Goal: Task Accomplishment & Management: Use online tool/utility

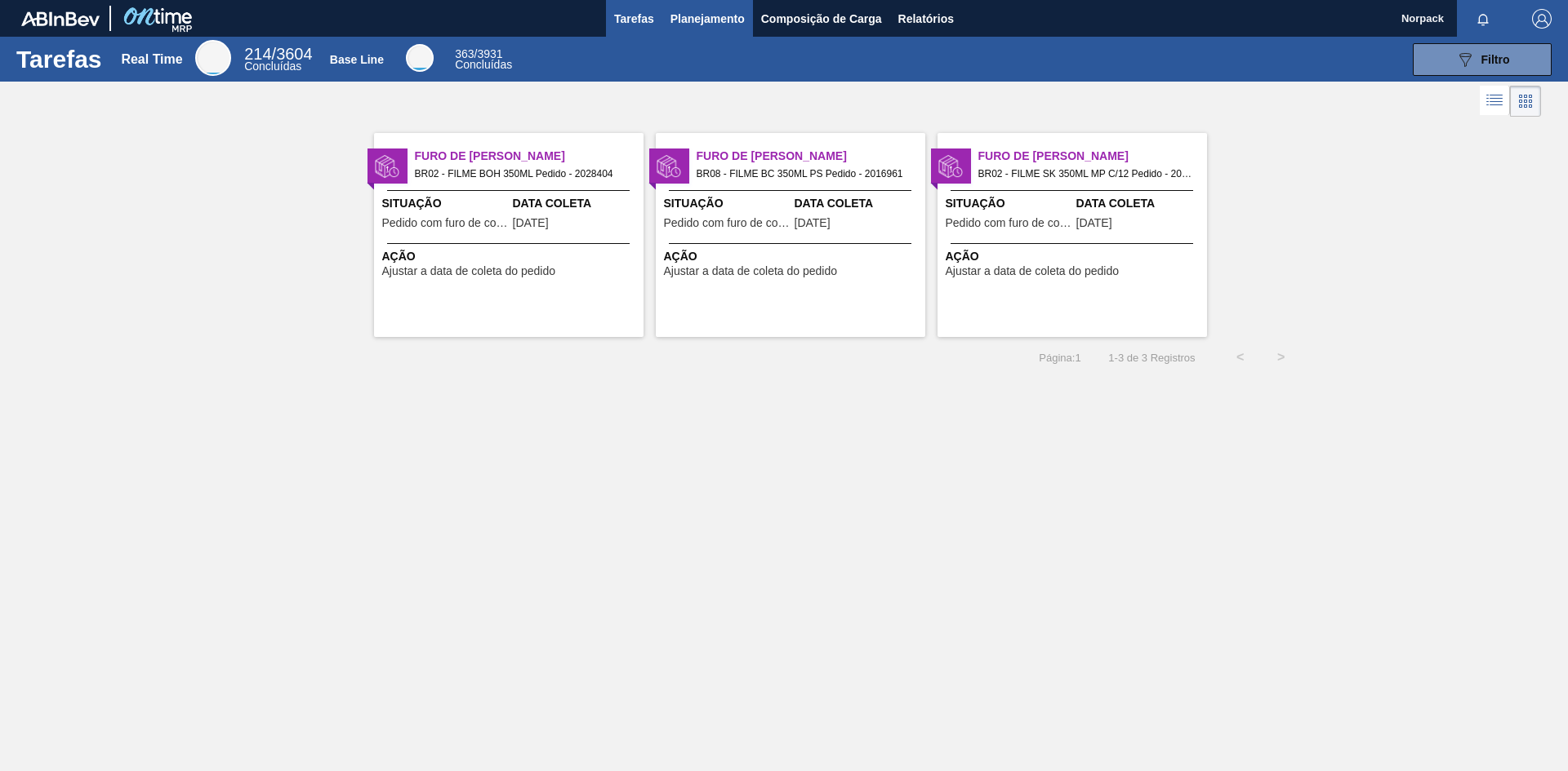
click at [706, 17] on span "Planejamento" at bounding box center [707, 18] width 75 height 20
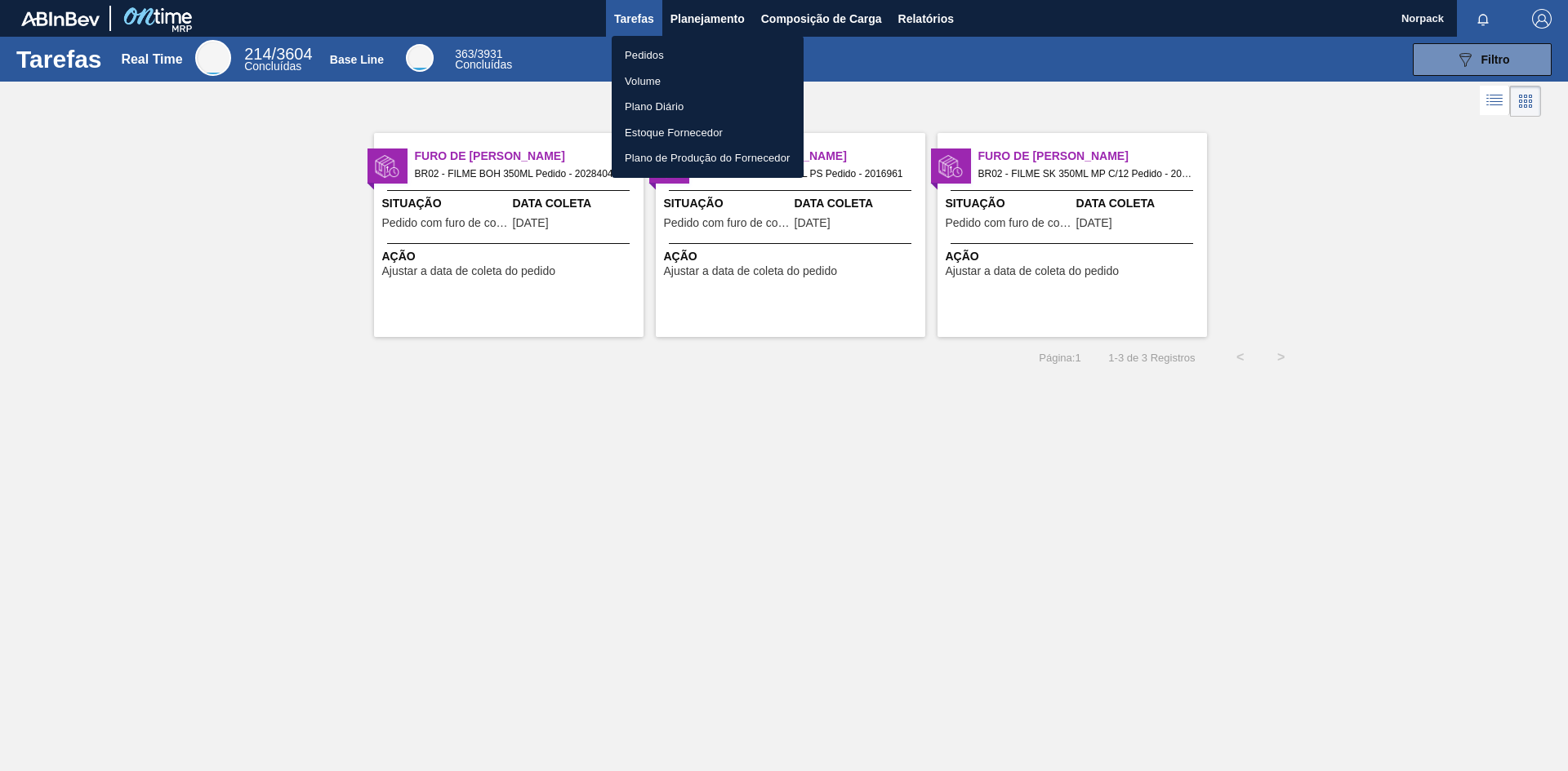
click at [657, 54] on li "Pedidos" at bounding box center [707, 56] width 192 height 26
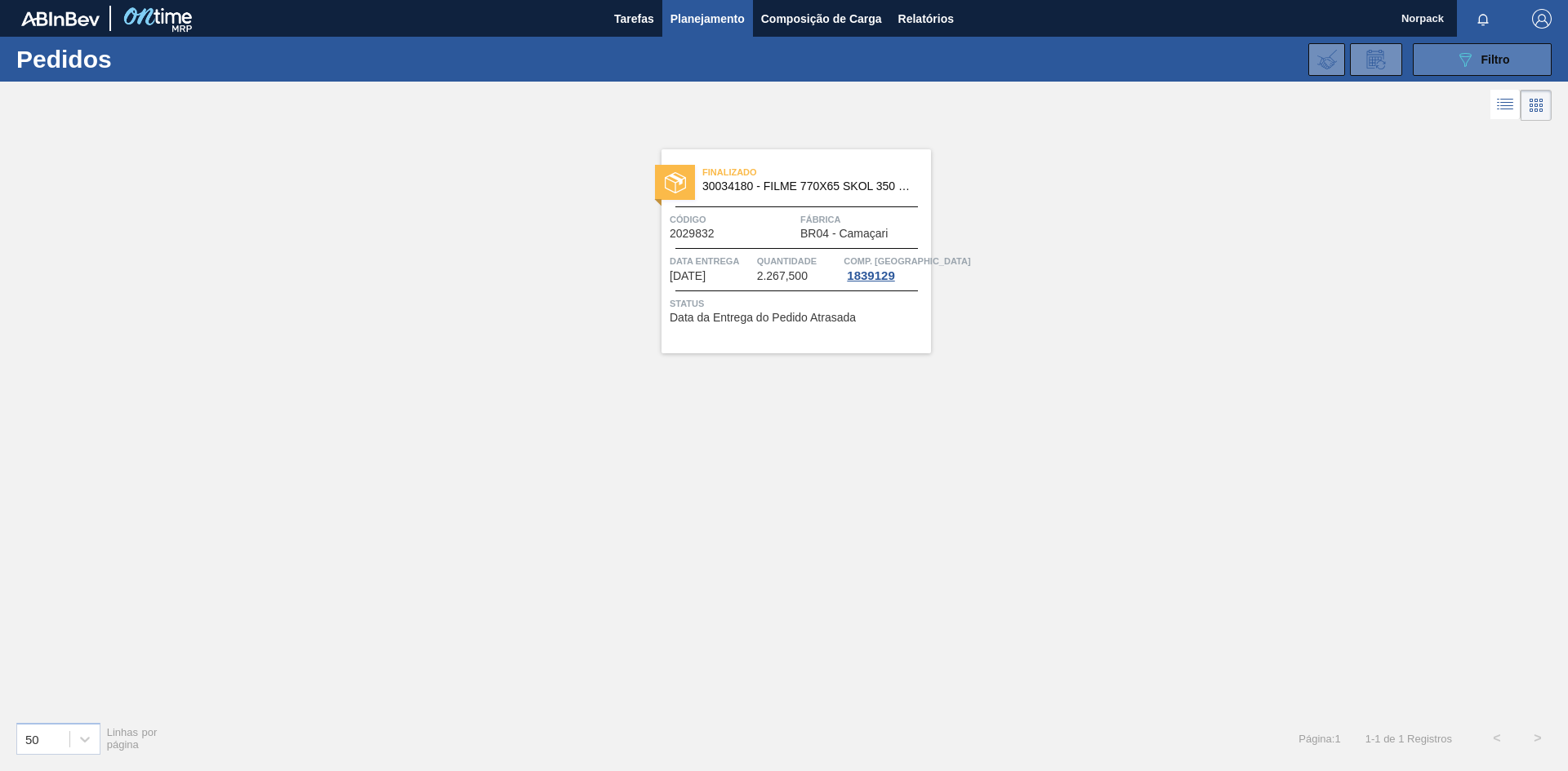
click at [1483, 57] on span "Filtro" at bounding box center [1495, 60] width 28 height 13
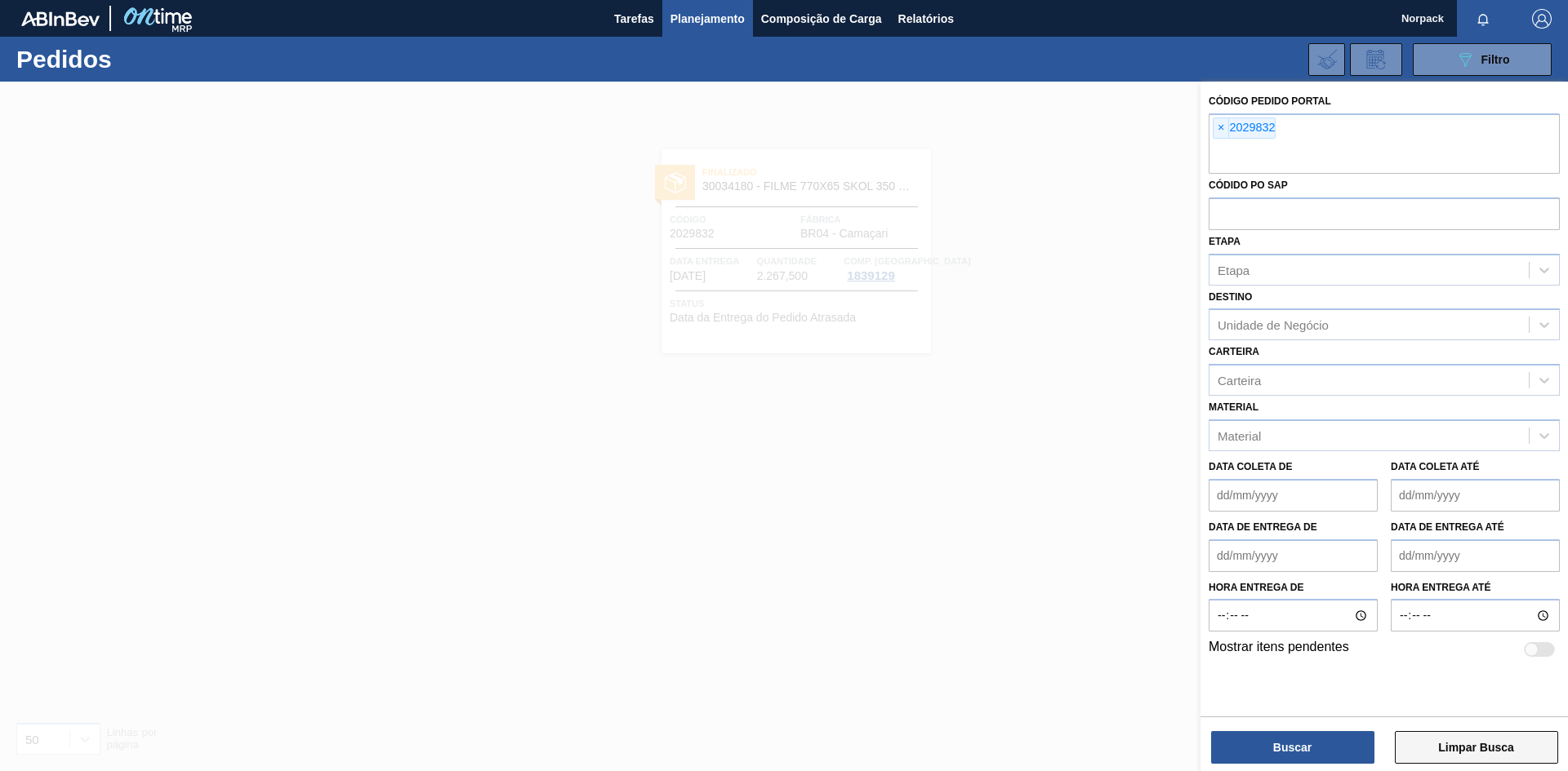
click at [1439, 746] on button "Limpar Busca" at bounding box center [1476, 747] width 164 height 33
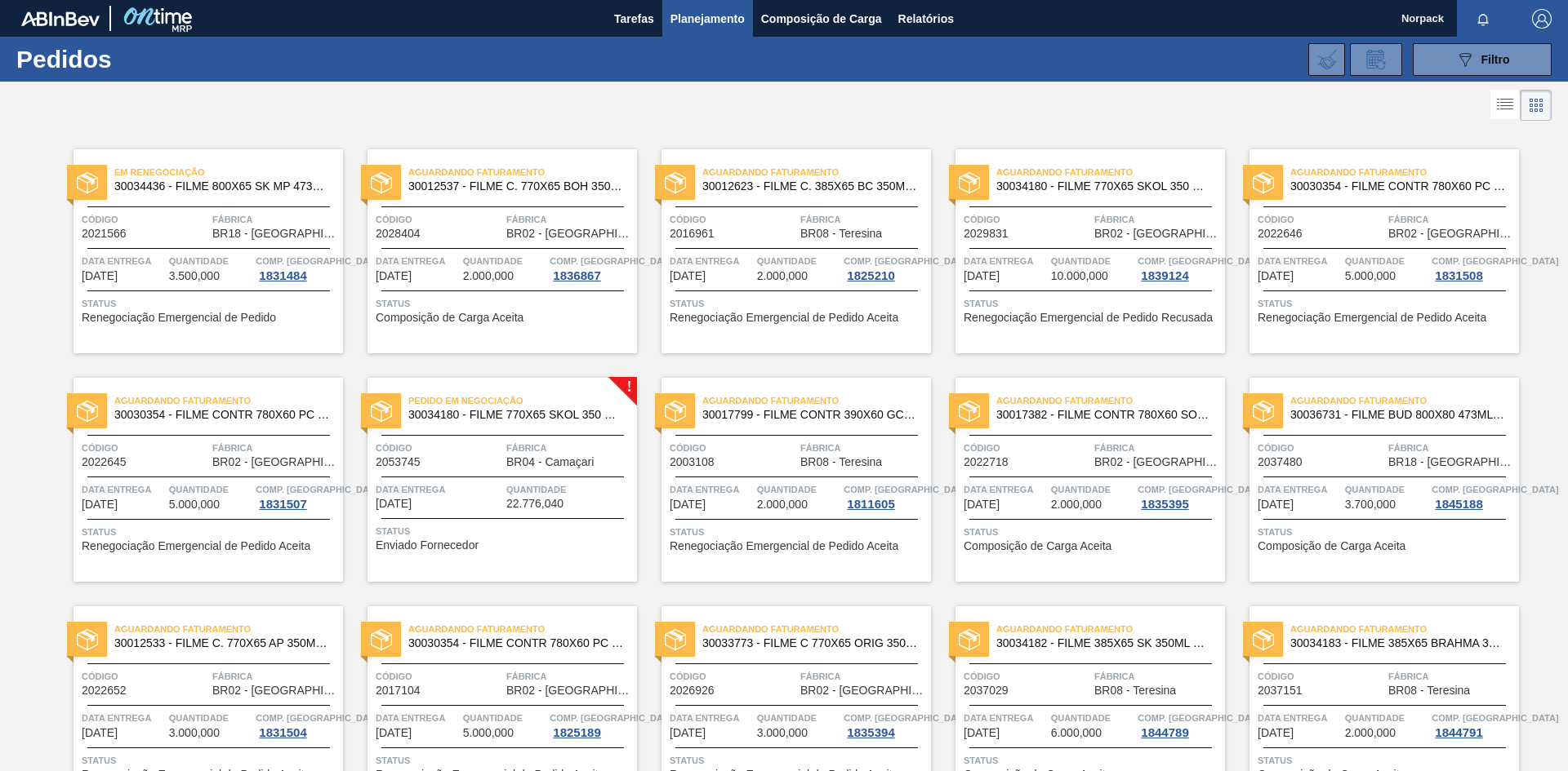
scroll to position [81, 0]
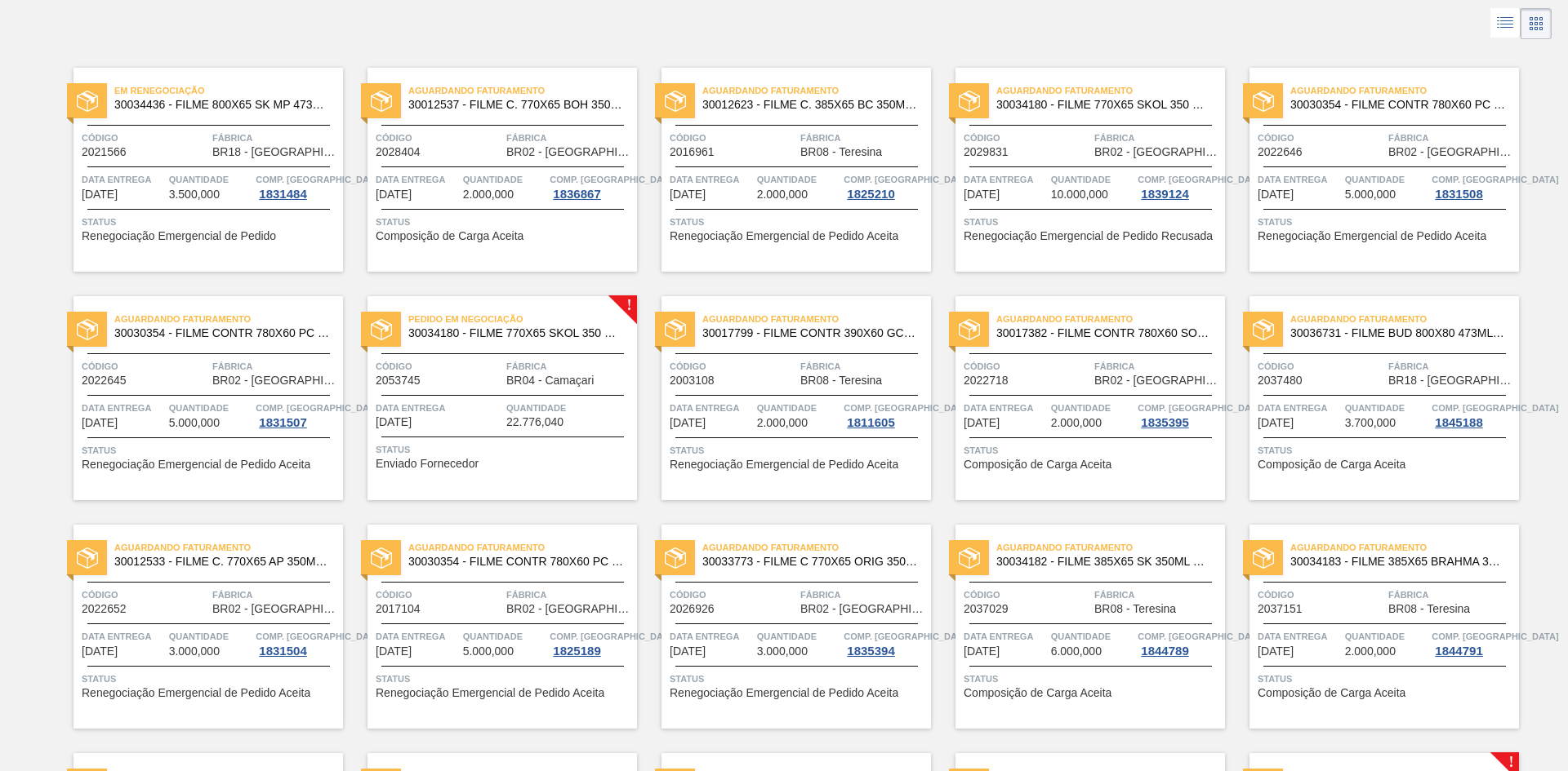
click at [545, 377] on span "BR04 - Camaçari" at bounding box center [550, 380] width 87 height 12
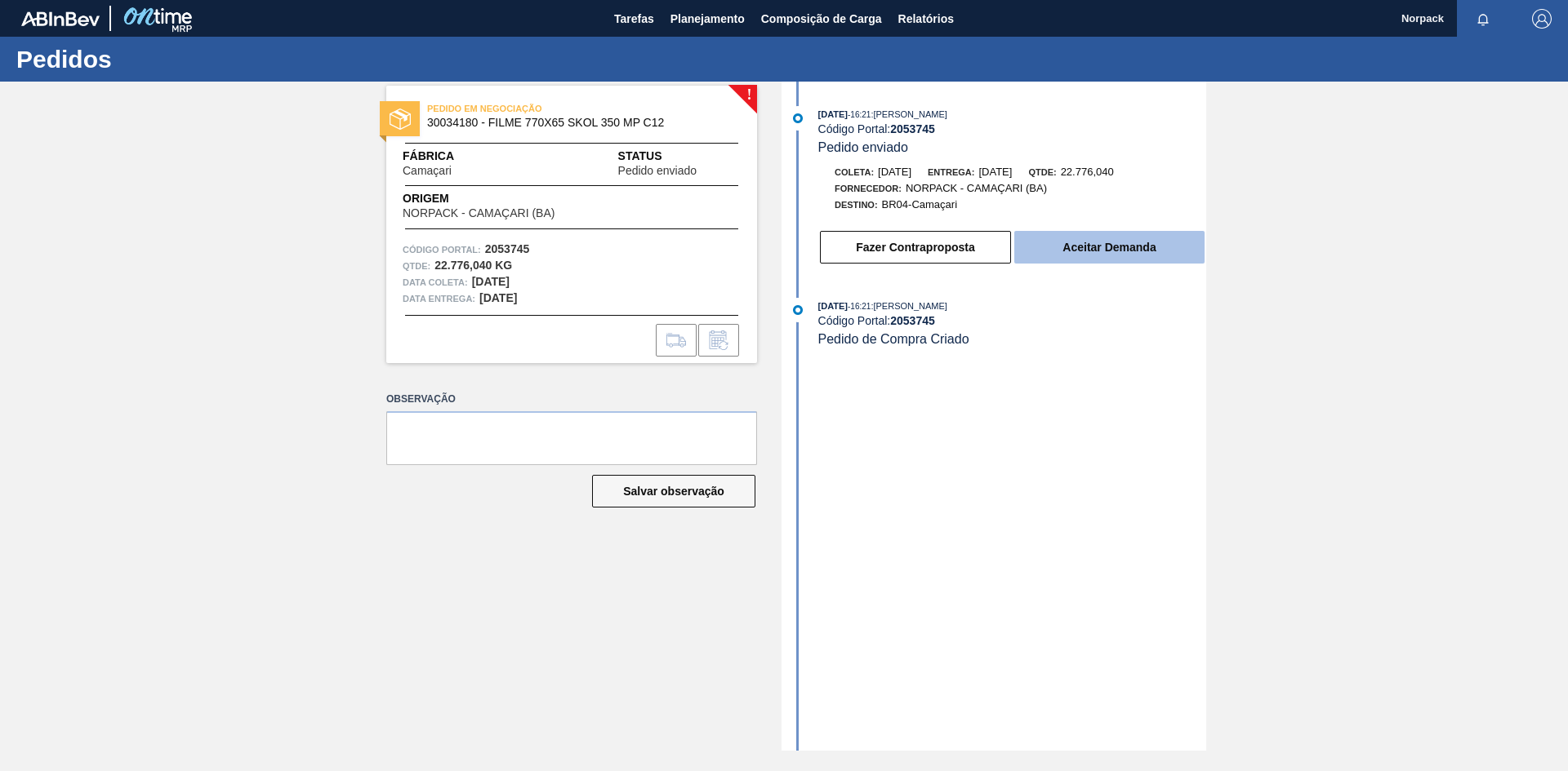
click at [1119, 252] on button "Aceitar Demanda" at bounding box center [1109, 247] width 190 height 33
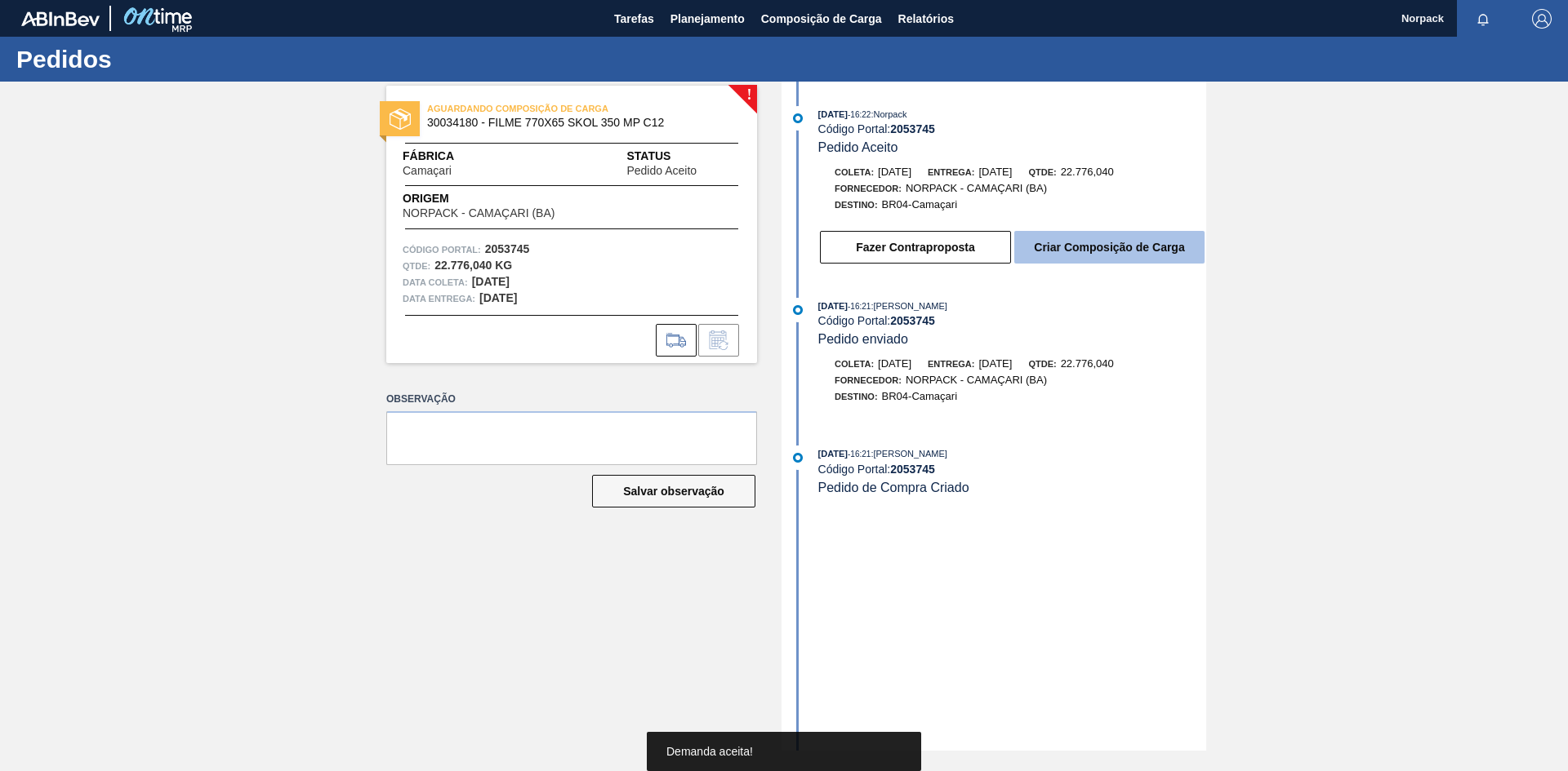
click at [1102, 246] on button "Criar Composição de Carga" at bounding box center [1109, 247] width 190 height 33
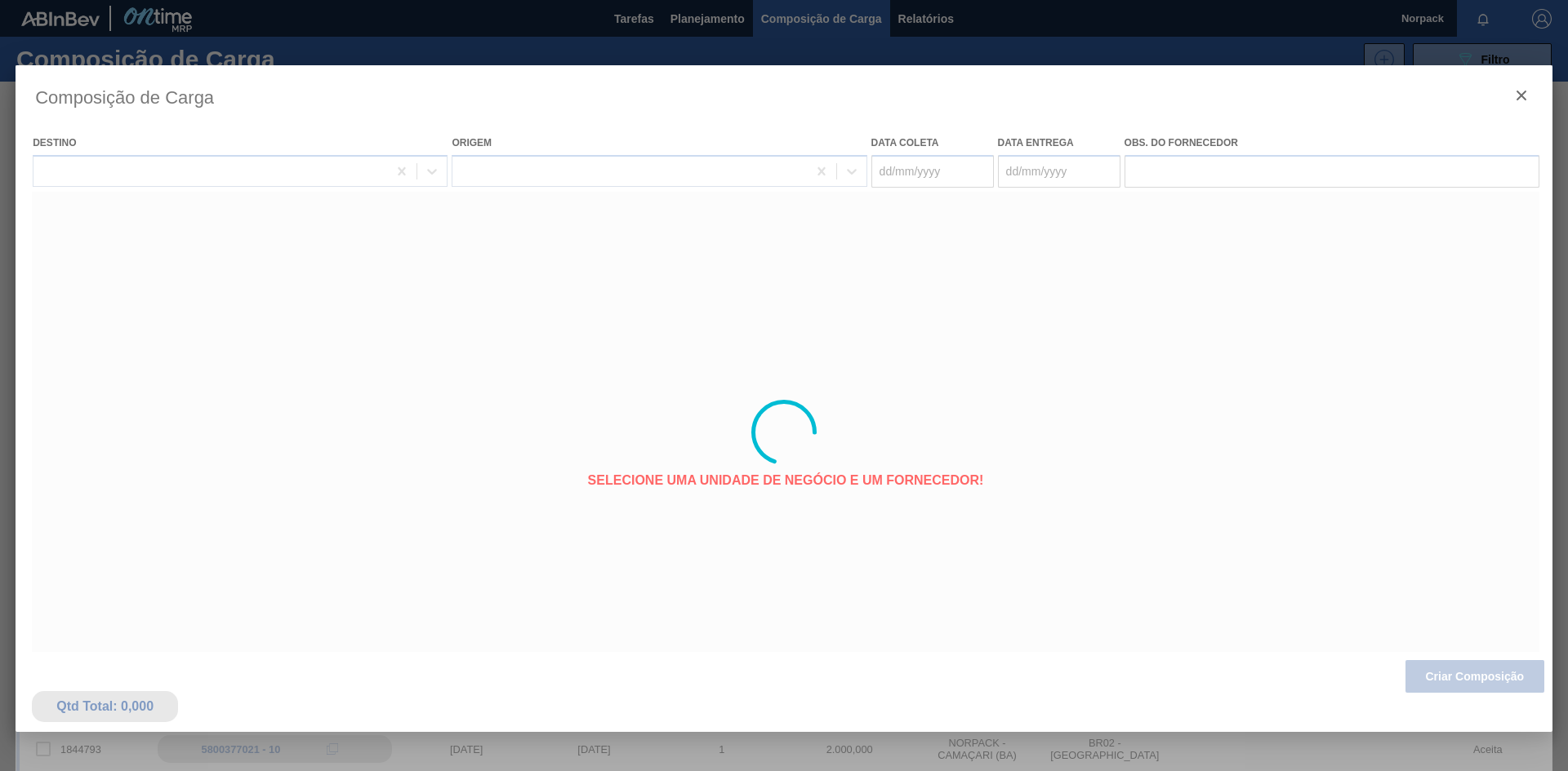
type coleta "[DATE]"
type Entrega "[DATE]"
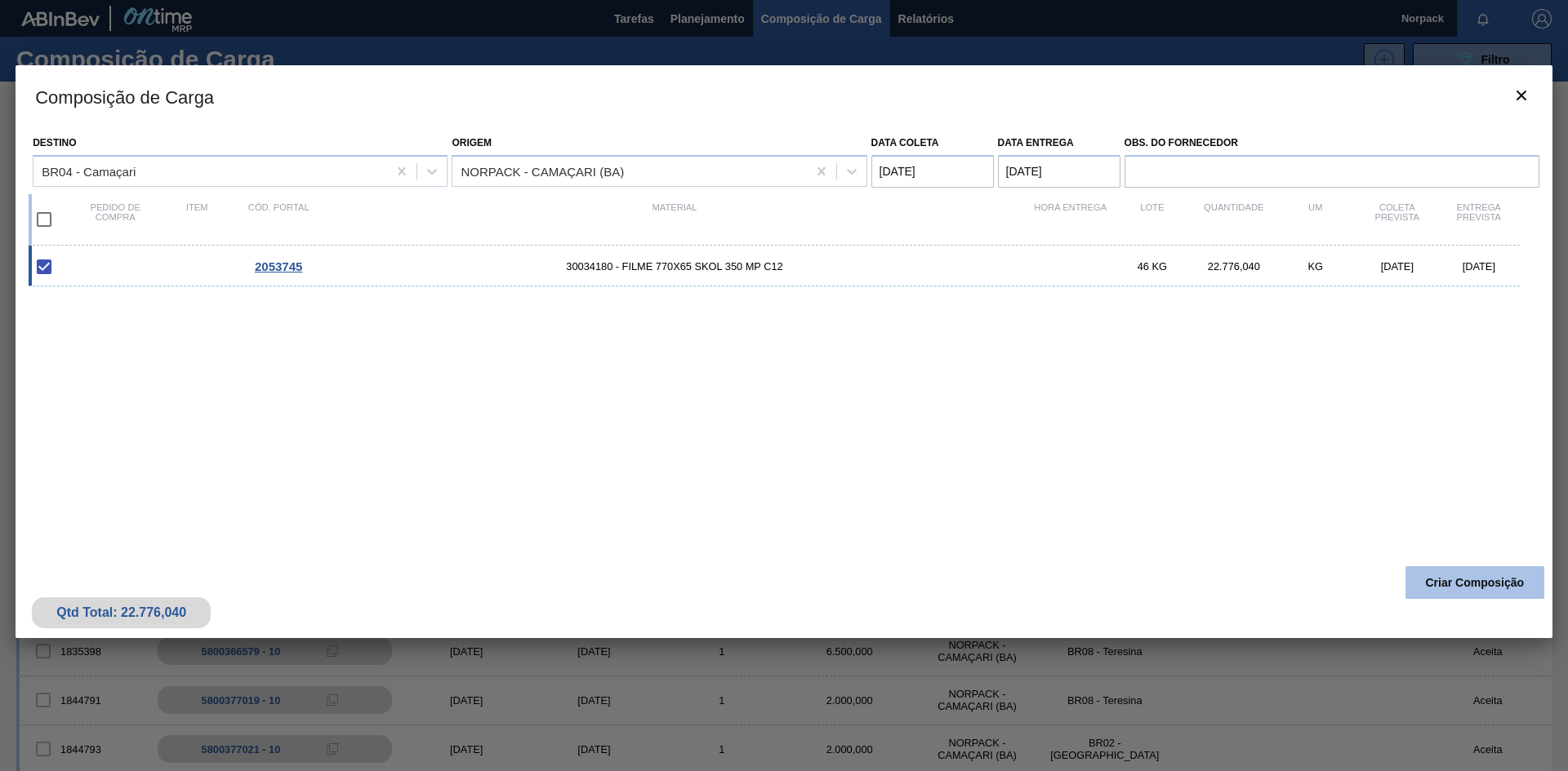
click at [1451, 585] on button "Criar Composição" at bounding box center [1474, 583] width 139 height 33
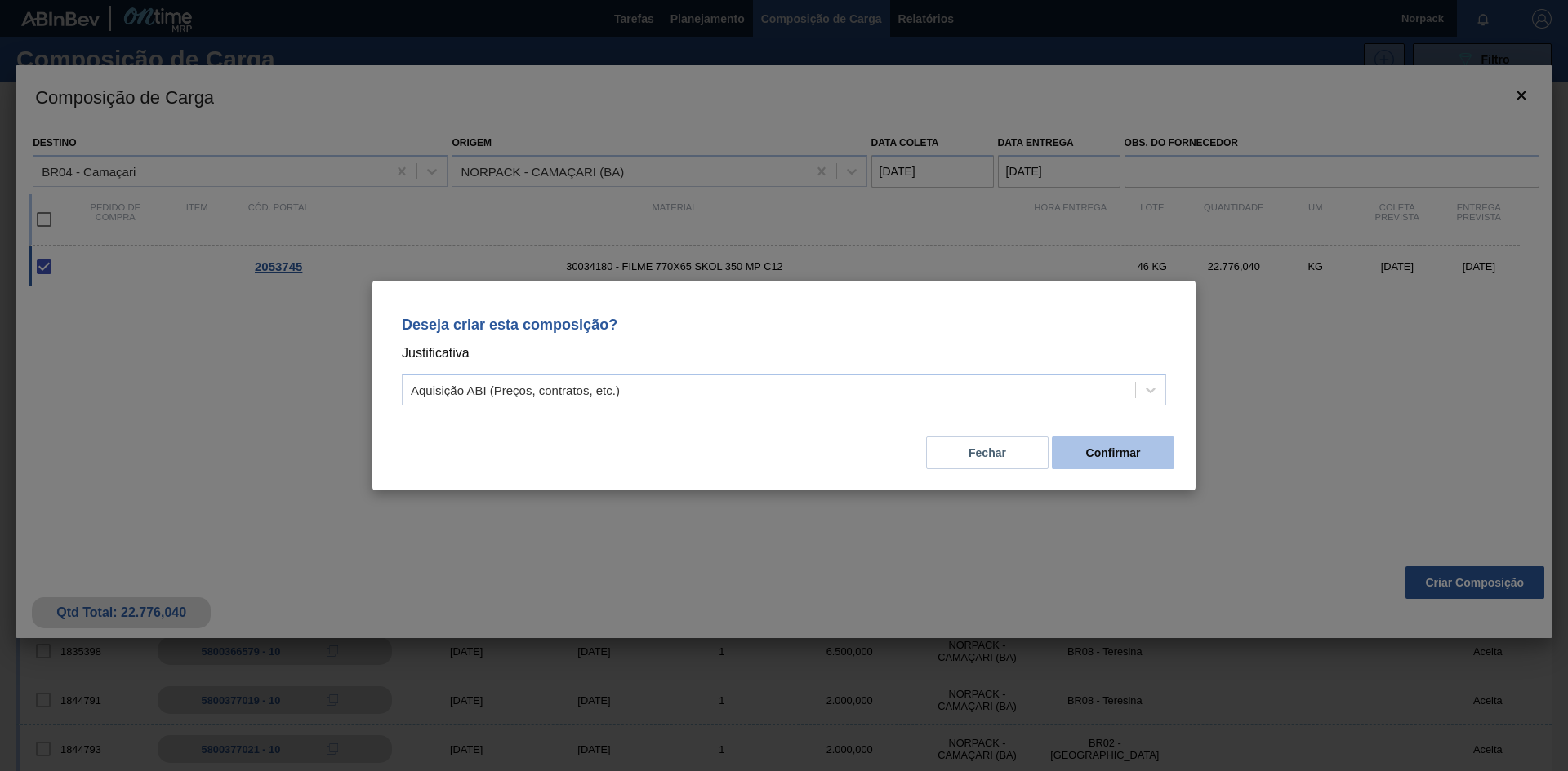
click at [1133, 450] on button "Confirmar" at bounding box center [1112, 453] width 122 height 33
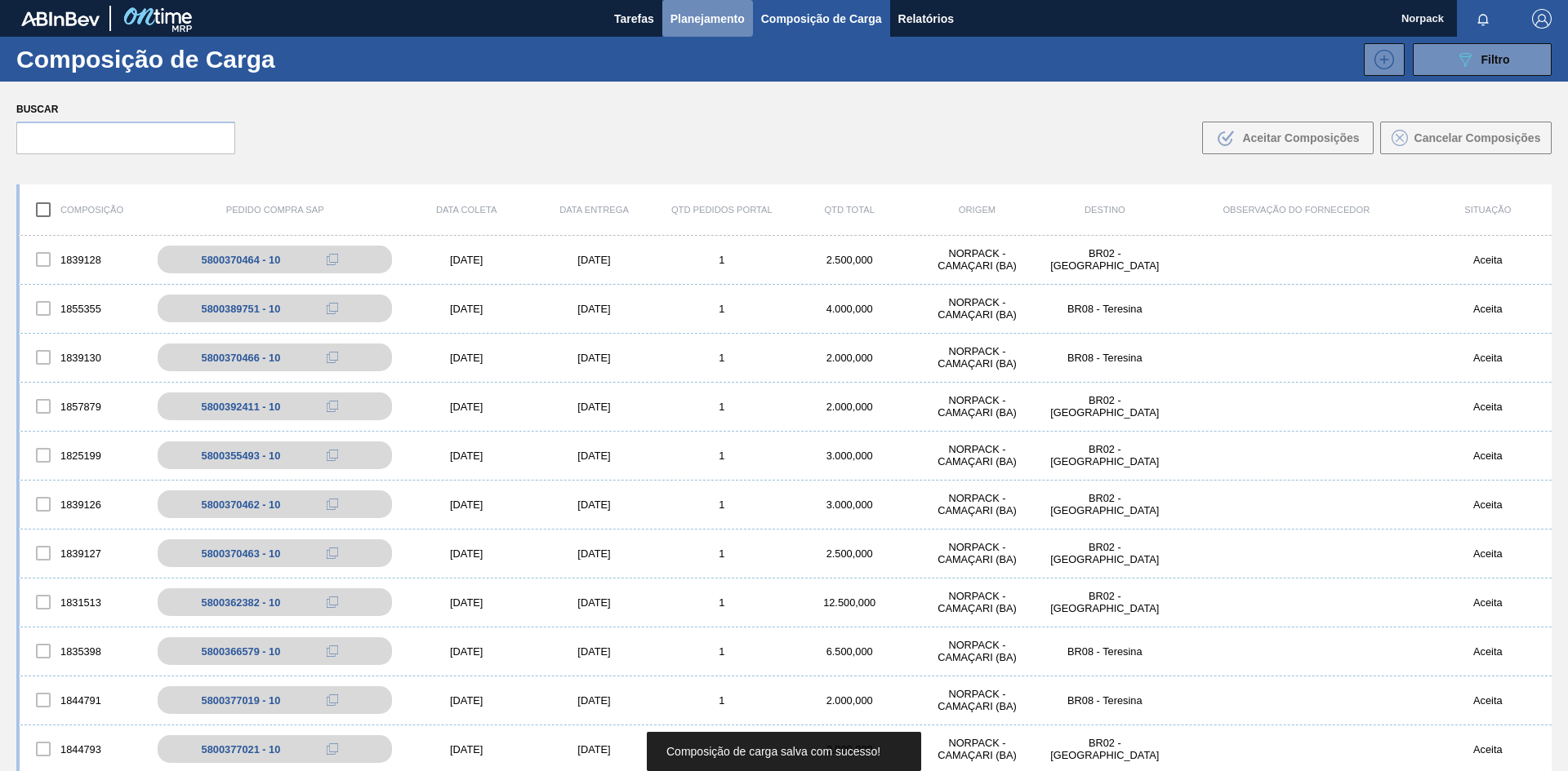
click at [676, 17] on span "Planejamento" at bounding box center [707, 18] width 75 height 20
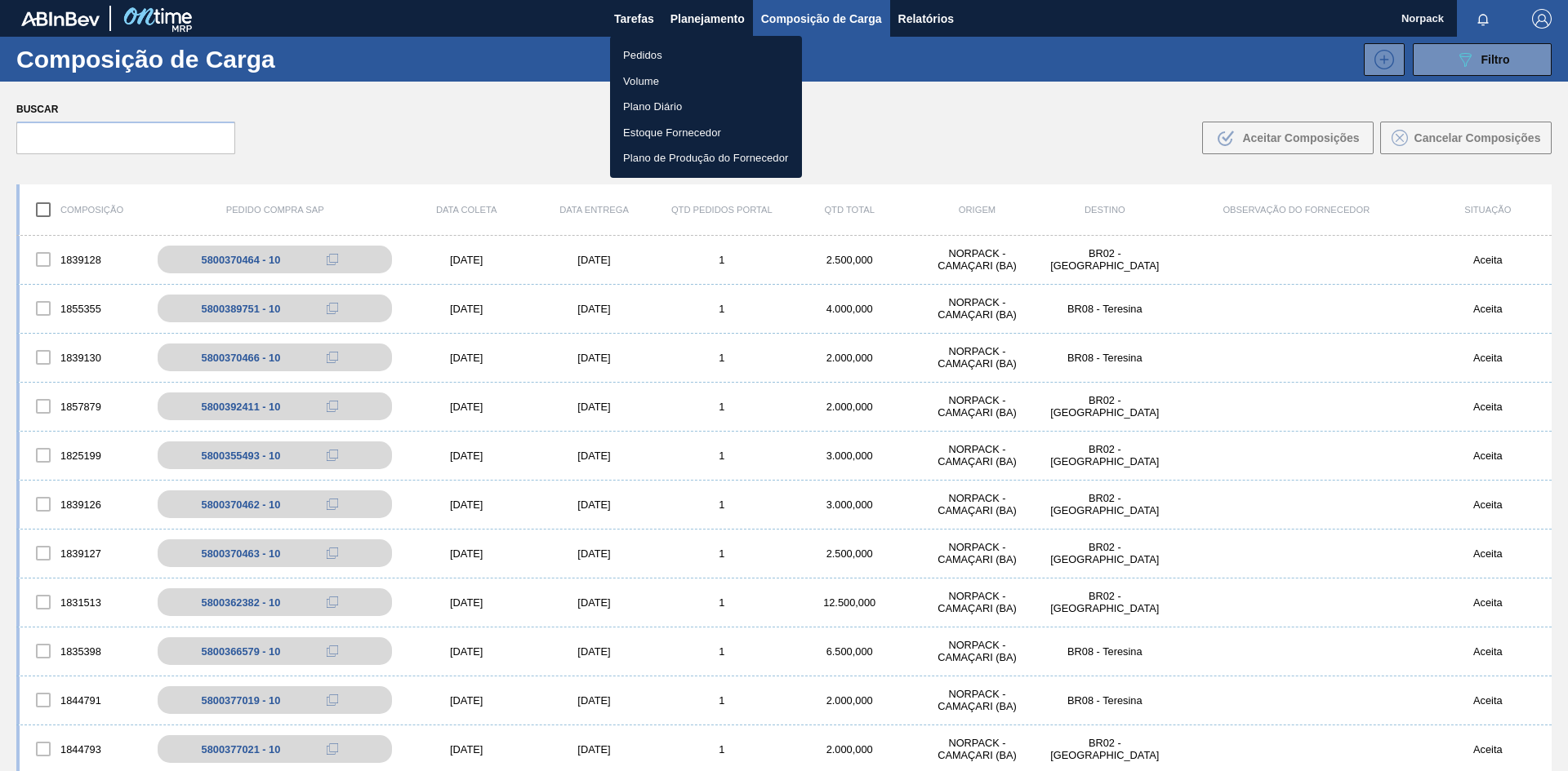
click at [647, 52] on li "Pedidos" at bounding box center [706, 56] width 192 height 26
